Goal: Task Accomplishment & Management: Manage account settings

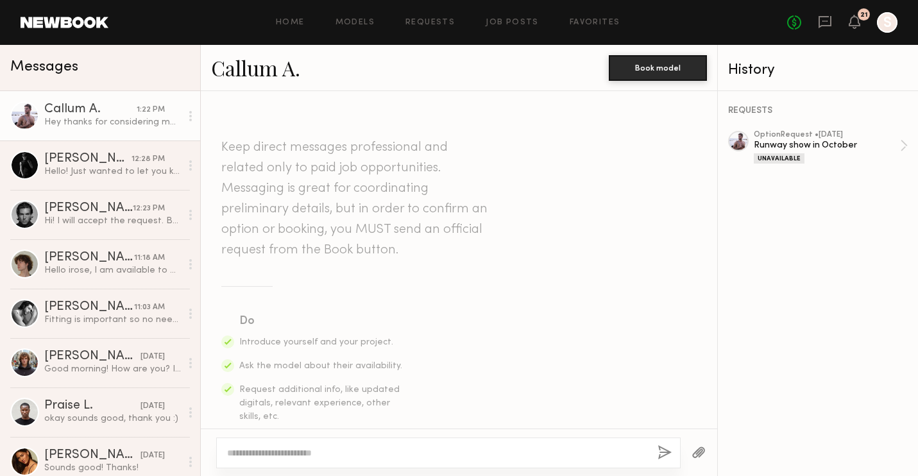
click at [854, 20] on icon at bounding box center [854, 21] width 10 height 9
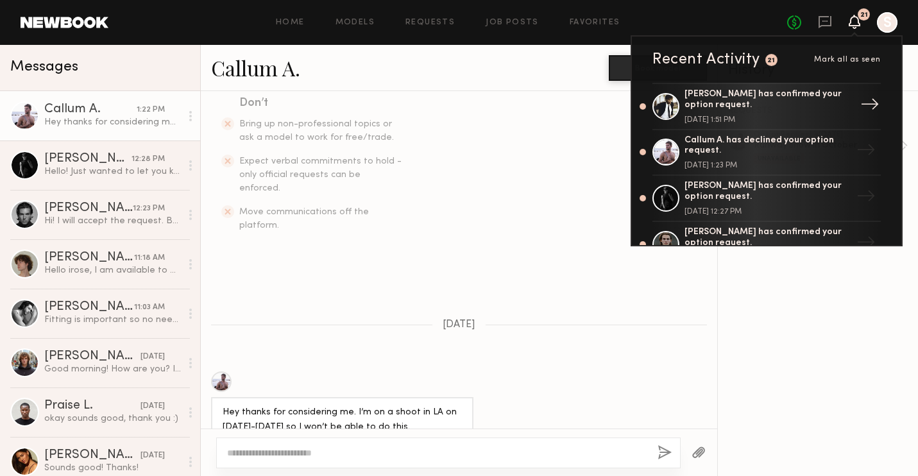
click at [737, 105] on div "Paul K. has confirmed your option request." at bounding box center [767, 100] width 167 height 22
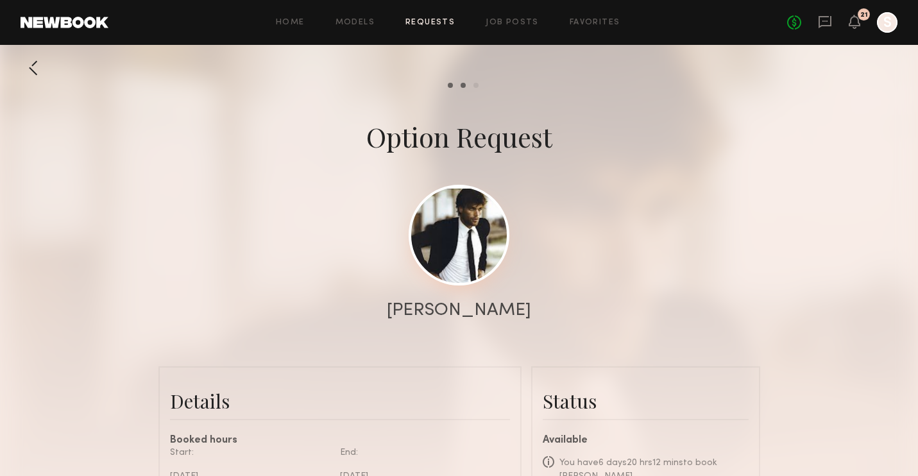
click at [489, 226] on link at bounding box center [458, 235] width 101 height 101
click at [854, 17] on icon at bounding box center [854, 21] width 10 height 9
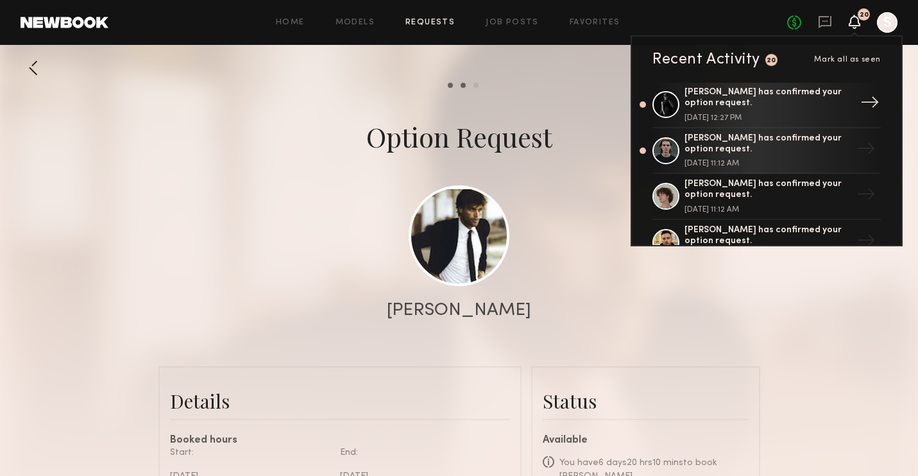
scroll to position [94, 0]
click at [757, 131] on link "Maxim F. has confirmed your option request. September 30, 2025 @ 11:12 AM →" at bounding box center [766, 151] width 228 height 46
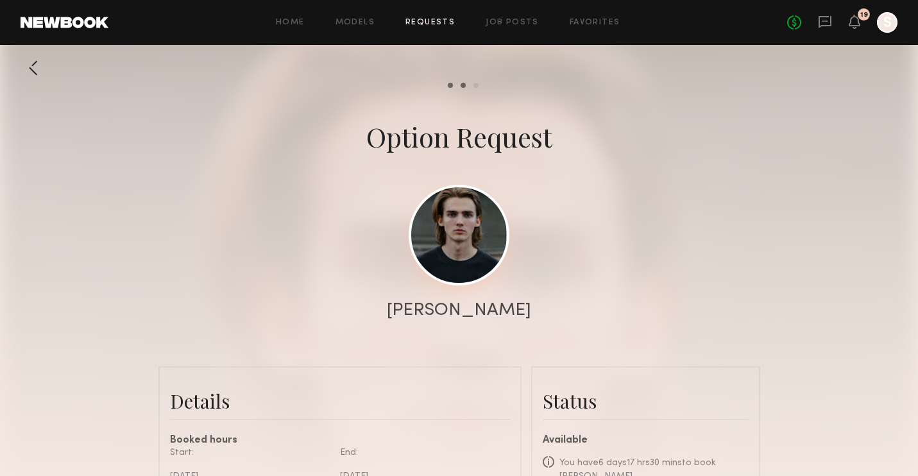
click at [453, 253] on link at bounding box center [458, 235] width 101 height 101
click at [855, 13] on div "No fees up to $5,000 19 S" at bounding box center [842, 22] width 110 height 21
click at [857, 26] on icon at bounding box center [854, 22] width 12 height 14
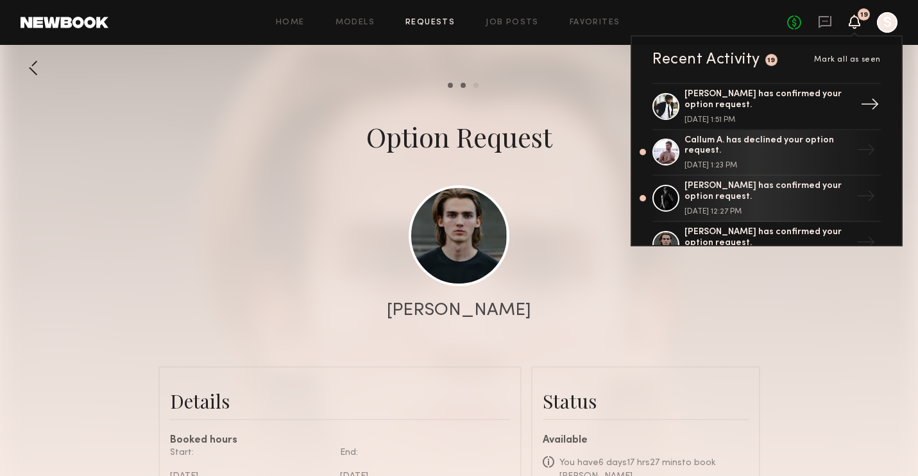
click at [778, 113] on div "Paul K. has confirmed your option request. September 30, 2025 @ 1:51 PM" at bounding box center [767, 106] width 167 height 35
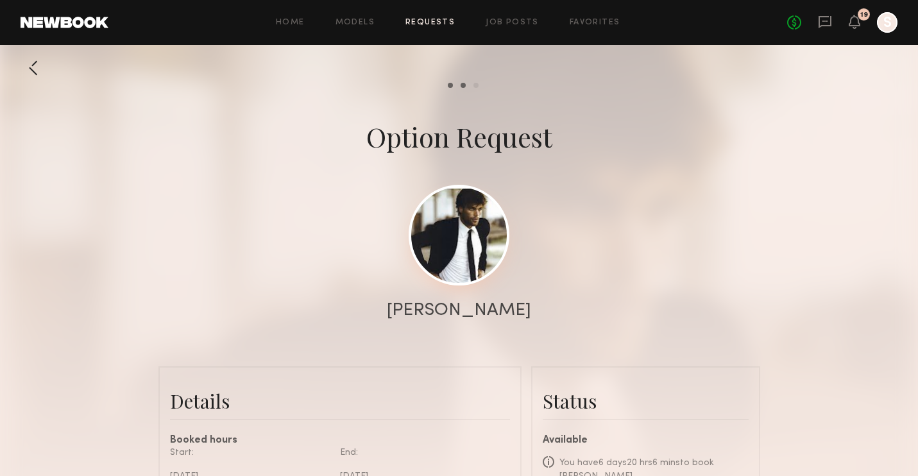
click at [478, 223] on link at bounding box center [458, 235] width 101 height 101
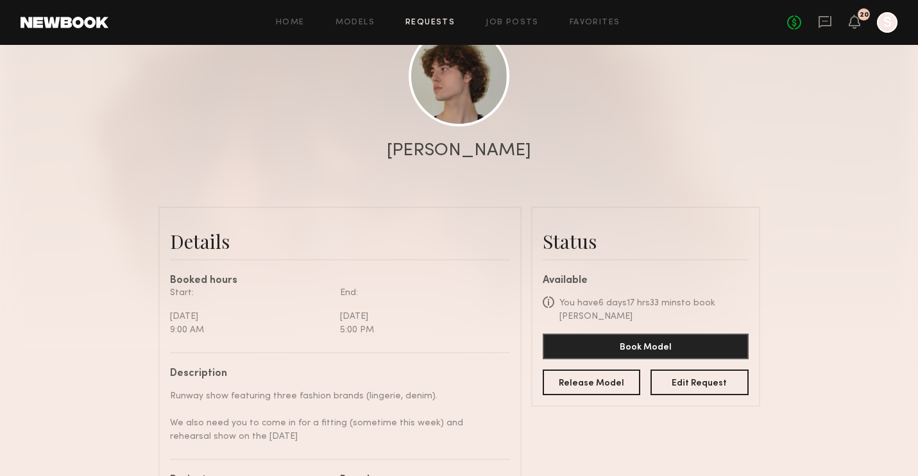
scroll to position [164, 0]
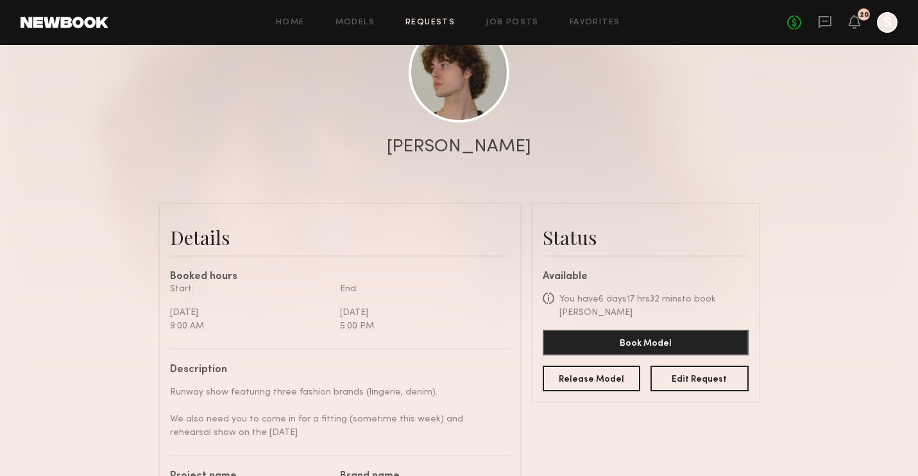
click at [492, 112] on common-avatar-model at bounding box center [458, 72] width 101 height 101
click at [473, 99] on link at bounding box center [458, 71] width 101 height 101
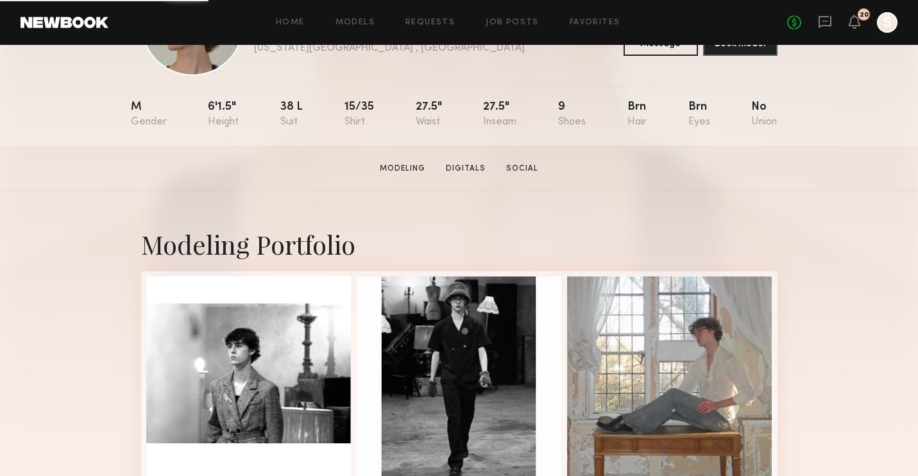
scroll to position [128, 0]
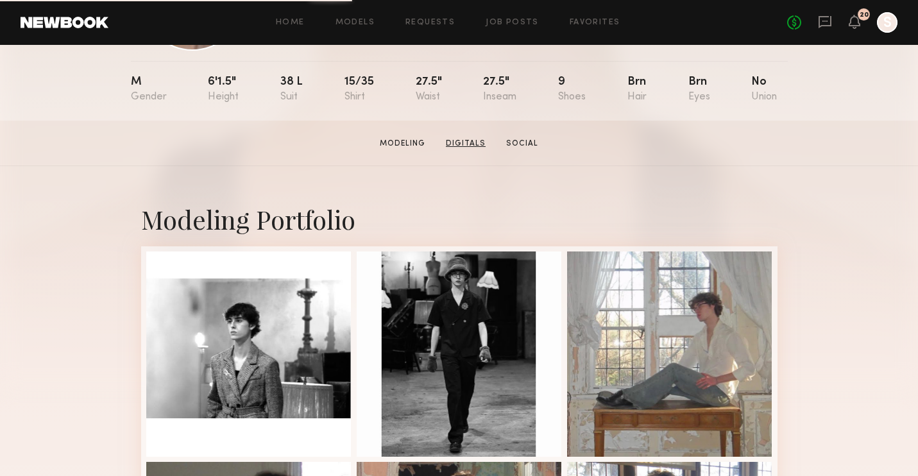
click at [482, 143] on link "Digitals" at bounding box center [466, 144] width 50 height 12
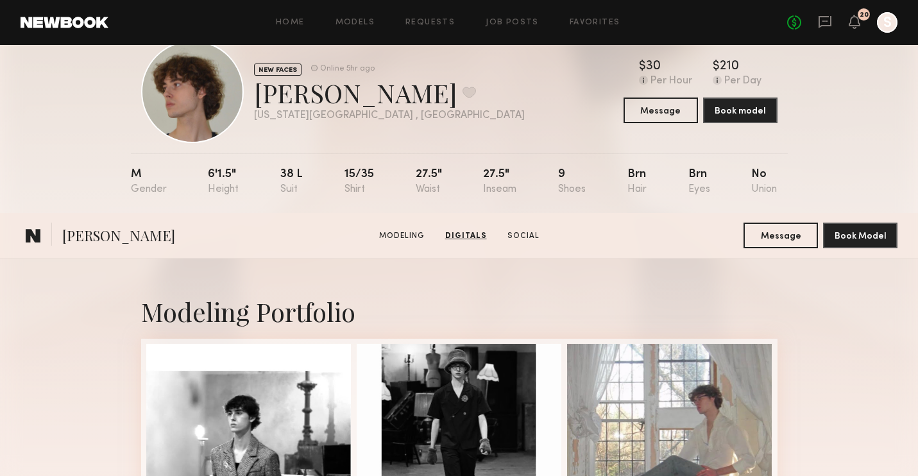
scroll to position [0, 0]
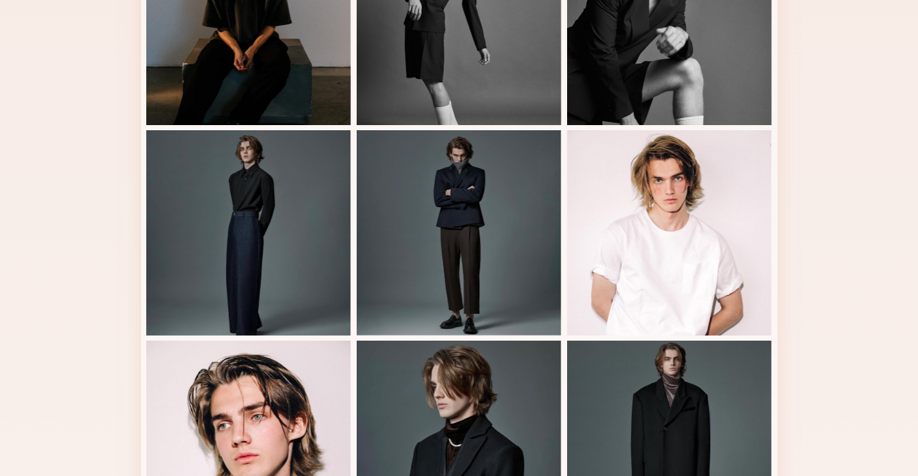
scroll to position [985, 0]
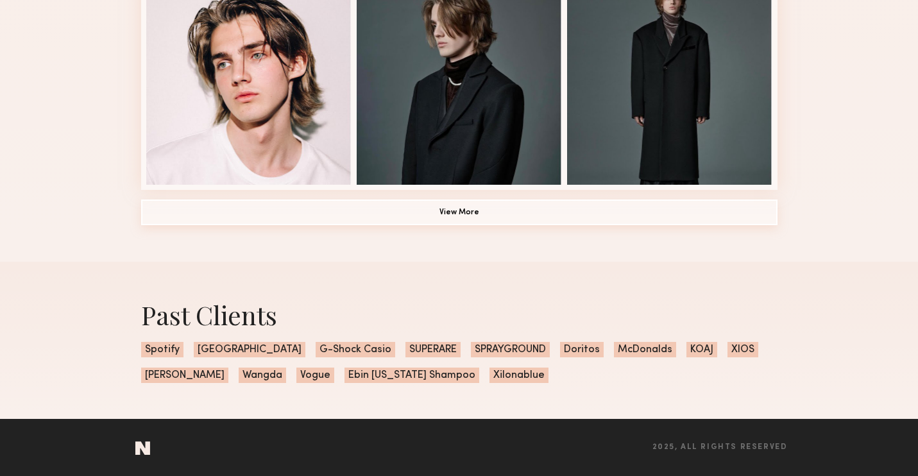
click at [535, 213] on button "View More" at bounding box center [459, 212] width 636 height 26
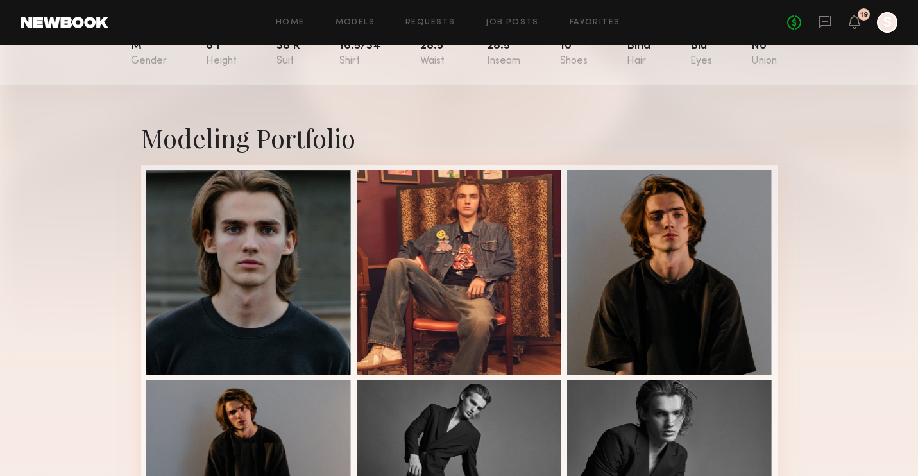
scroll to position [0, 0]
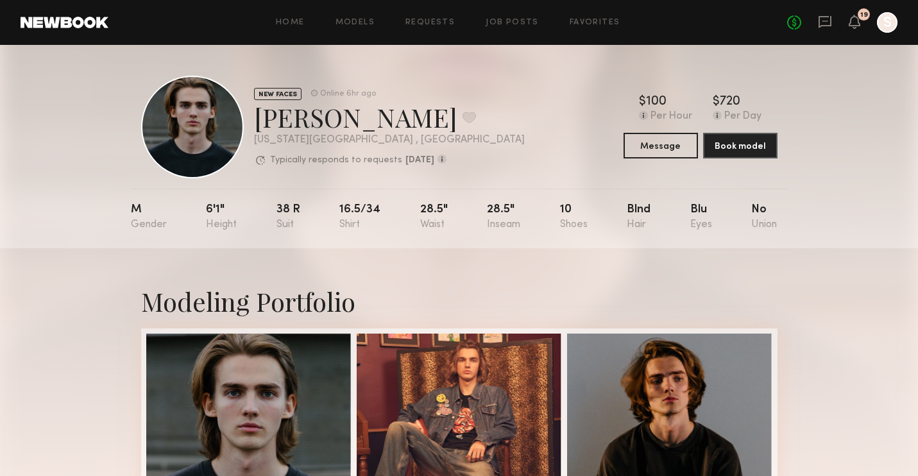
click at [847, 24] on div "No fees up to $5,000 19 S" at bounding box center [842, 22] width 110 height 21
click at [859, 24] on icon at bounding box center [854, 21] width 10 height 9
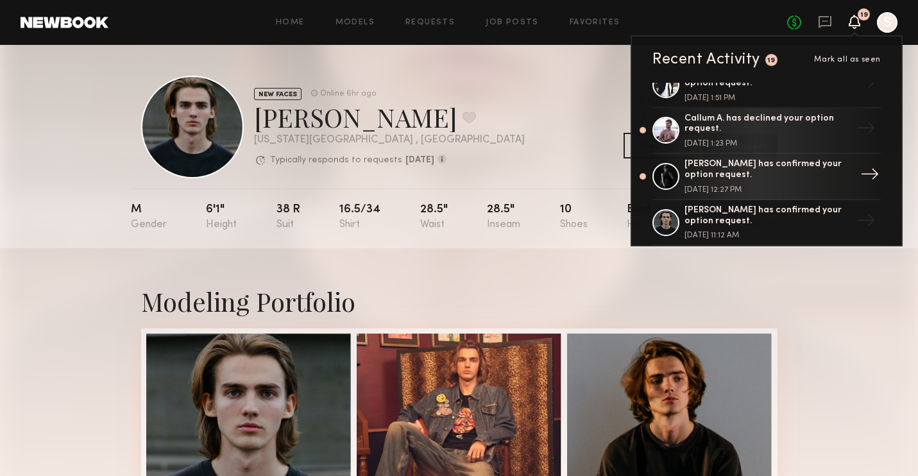
scroll to position [28, 0]
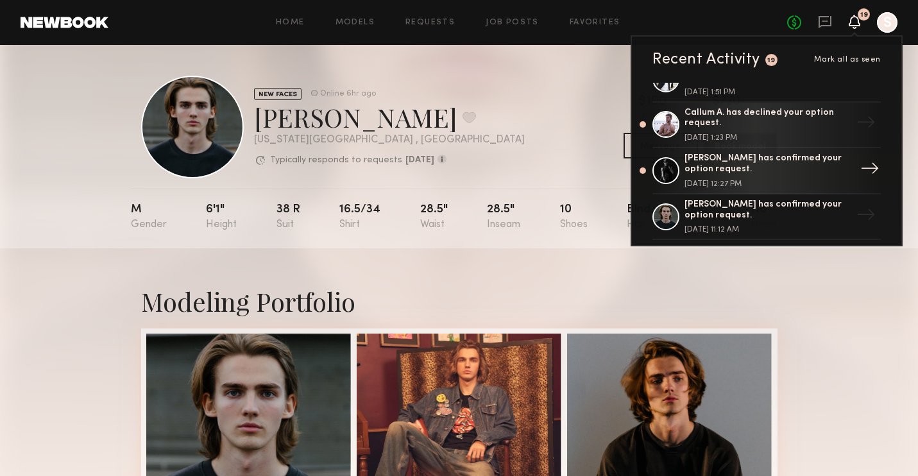
click at [777, 161] on div "Gianpaolo R. has confirmed your option request." at bounding box center [767, 164] width 167 height 22
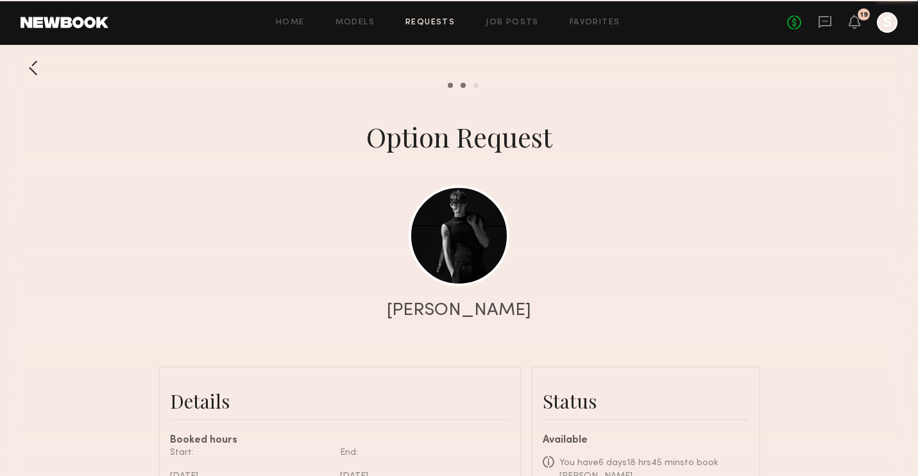
scroll to position [407, 0]
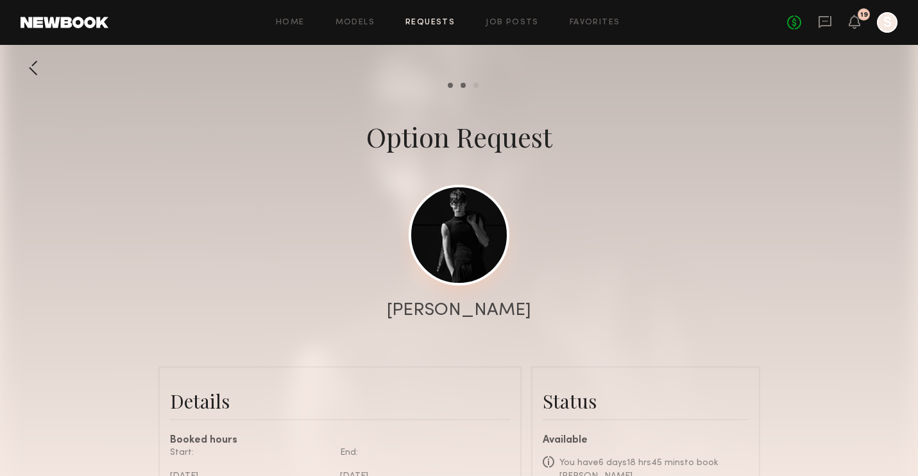
click at [462, 243] on link at bounding box center [458, 235] width 101 height 101
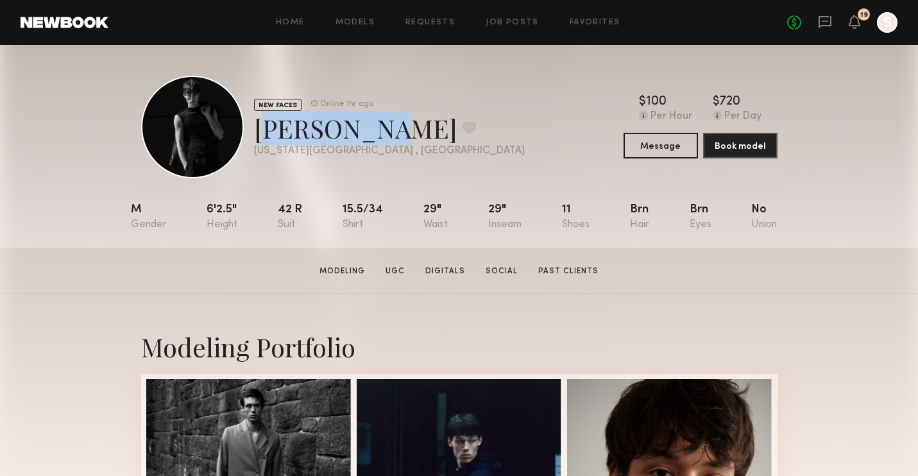
drag, startPoint x: 371, startPoint y: 128, endPoint x: 253, endPoint y: 131, distance: 118.7
click at [253, 131] on div "NEW FACES Online 1hr ago Gianpaolo R. Favorite New York City , NY Online 1hr ago" at bounding box center [332, 127] width 383 height 103
copy div "Gianpaolo"
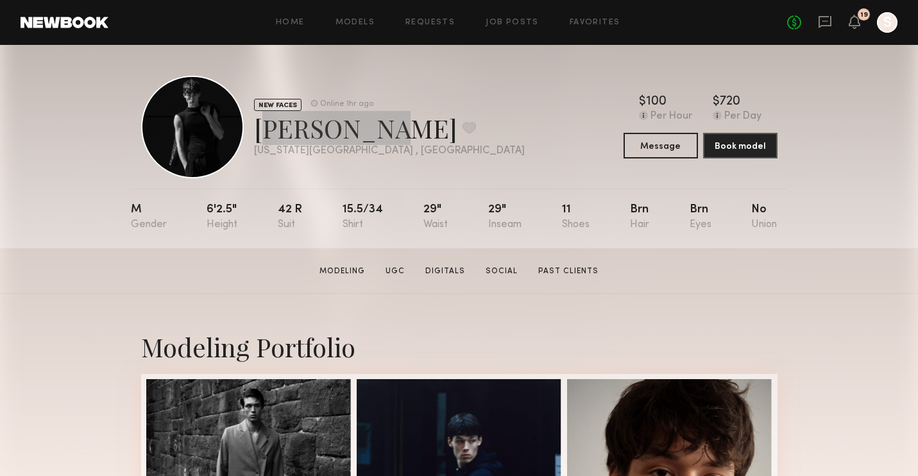
click at [0, 0] on section "Home Models Requests Job Posts Favorites Sign Out No fees up to $5,000 19 S NEW…" at bounding box center [459, 124] width 918 height 248
